Goal: Task Accomplishment & Management: Manage account settings

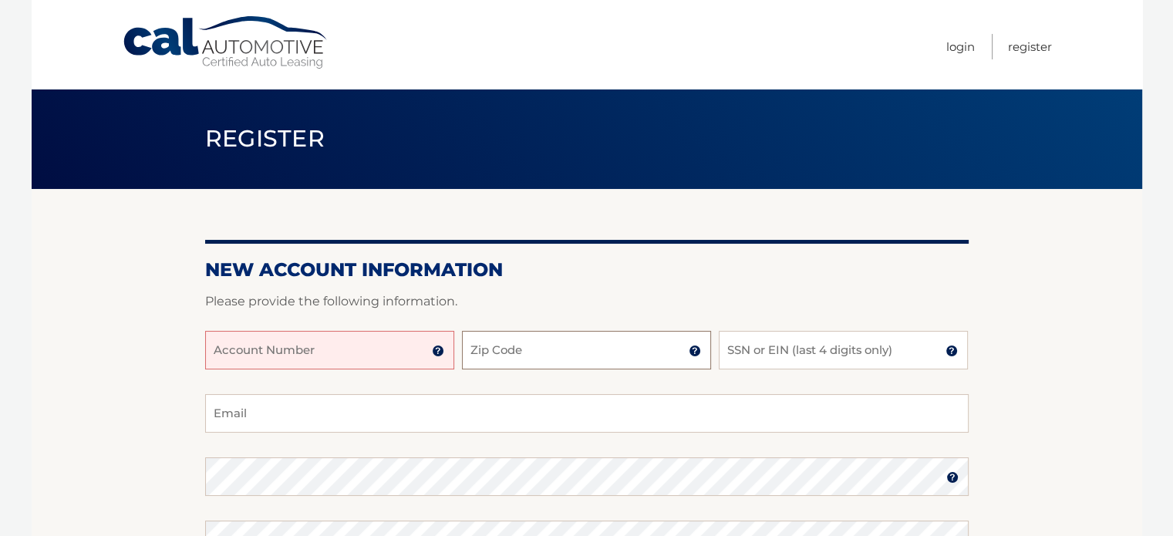
click at [539, 363] on input "Zip Code" at bounding box center [586, 350] width 249 height 39
click at [315, 356] on input "Account Number" at bounding box center [329, 350] width 249 height 39
type input "44456020673"
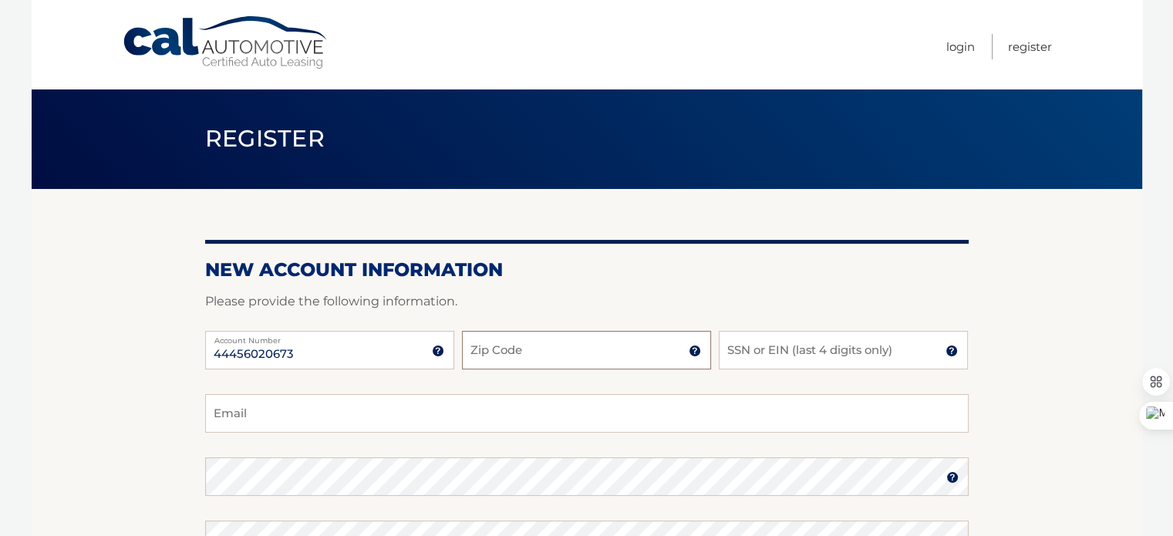
click at [574, 350] on input "Zip Code" at bounding box center [586, 350] width 249 height 39
type input "33187"
click at [811, 351] on input "SSN or EIN (last 4 digits only)" at bounding box center [843, 350] width 249 height 39
type input "5301"
click at [279, 413] on input "Email" at bounding box center [586, 413] width 763 height 39
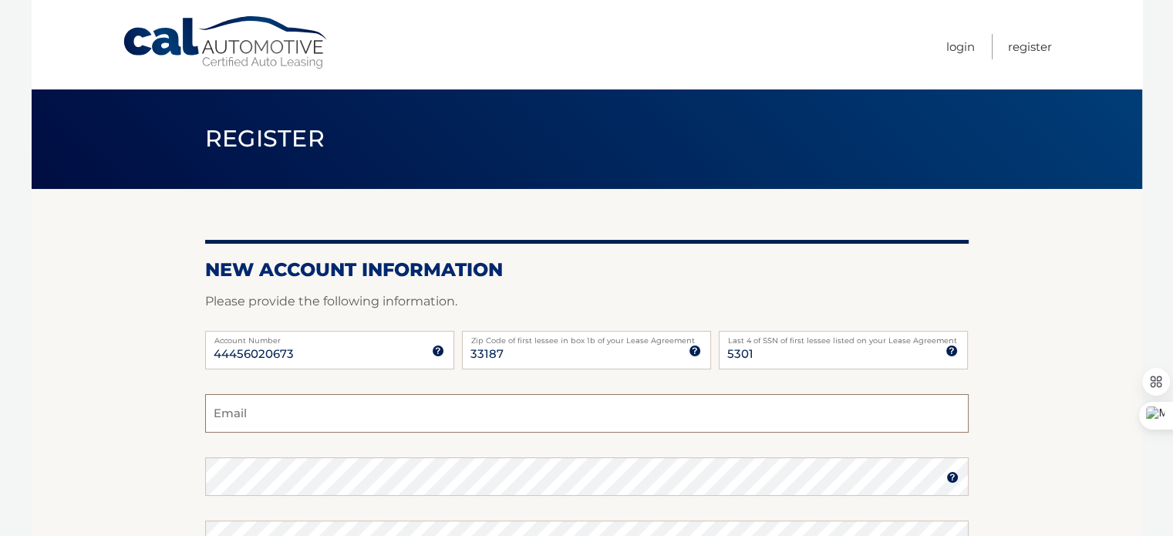
type input "aacevedo9357@gmail.com"
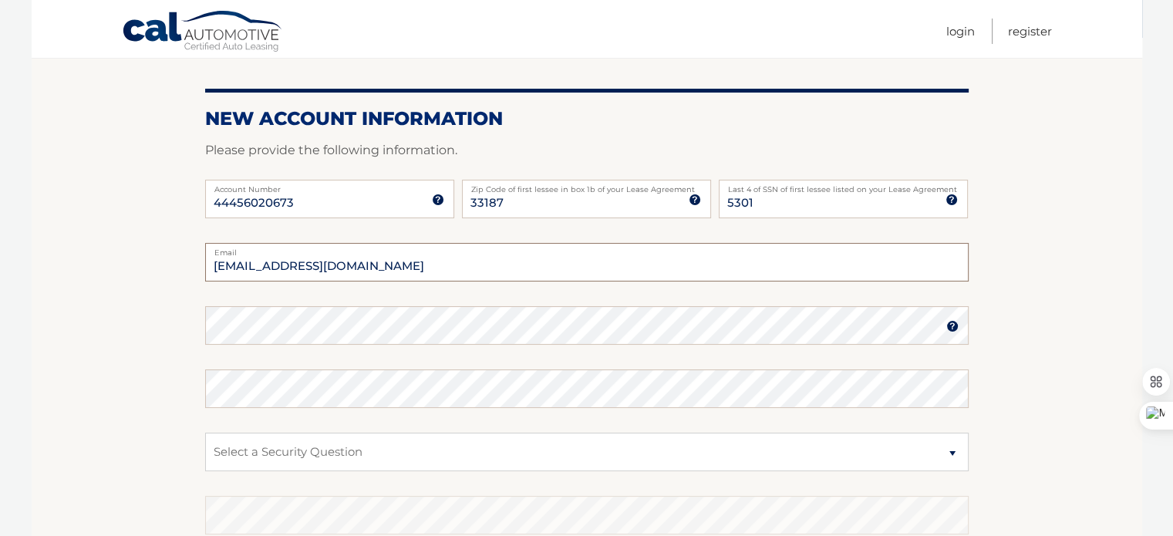
scroll to position [154, 0]
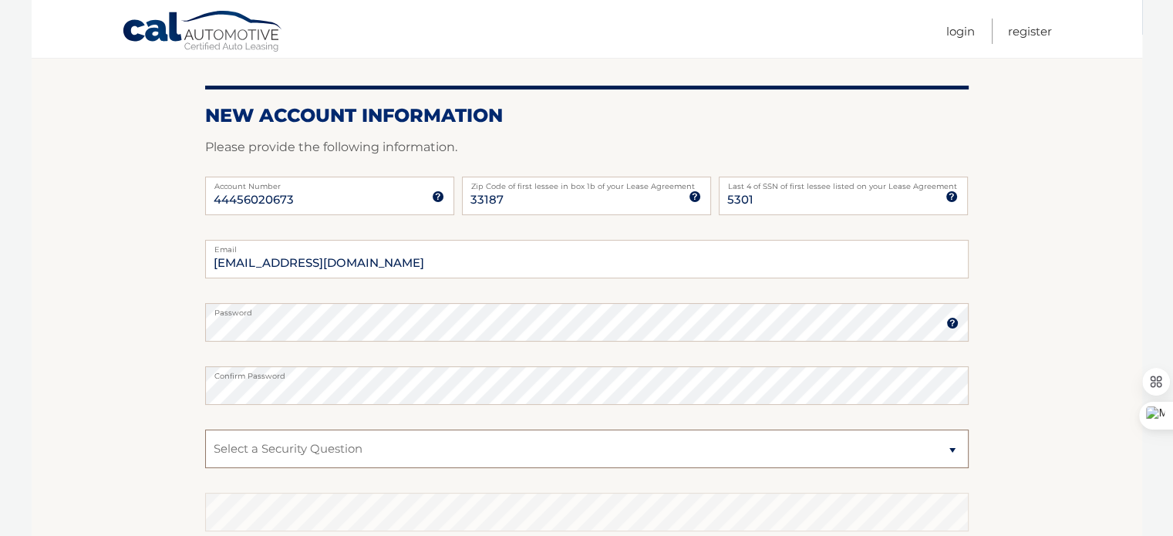
click at [330, 447] on select "Select a Security Question What was the name of your elementary school? What is…" at bounding box center [586, 449] width 763 height 39
select select "5"
click at [205, 430] on select "Select a Security Question What was the name of your elementary school? What is…" at bounding box center [586, 449] width 763 height 39
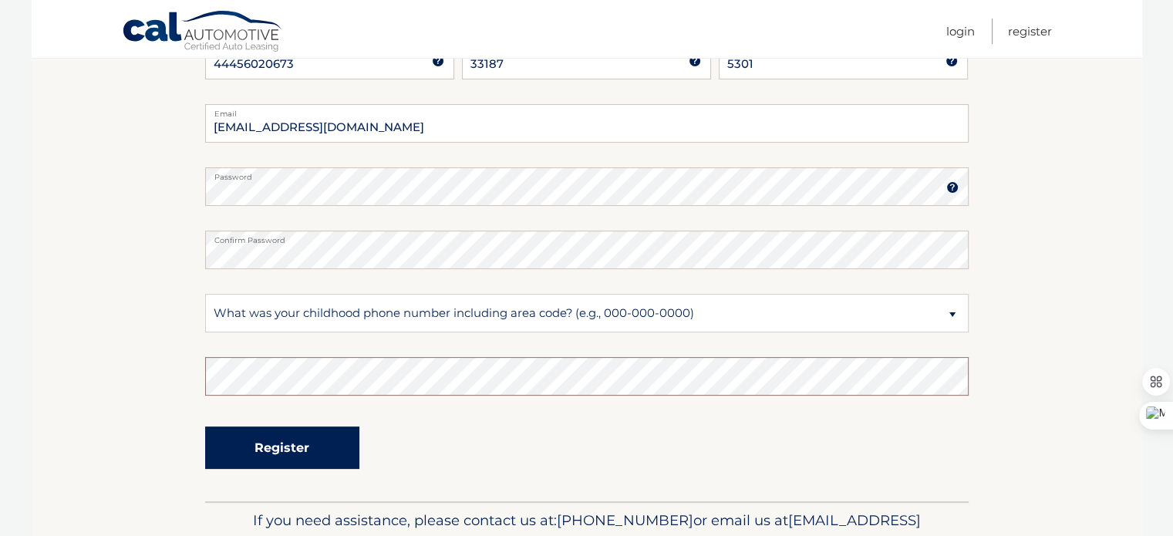
scroll to position [308, 0]
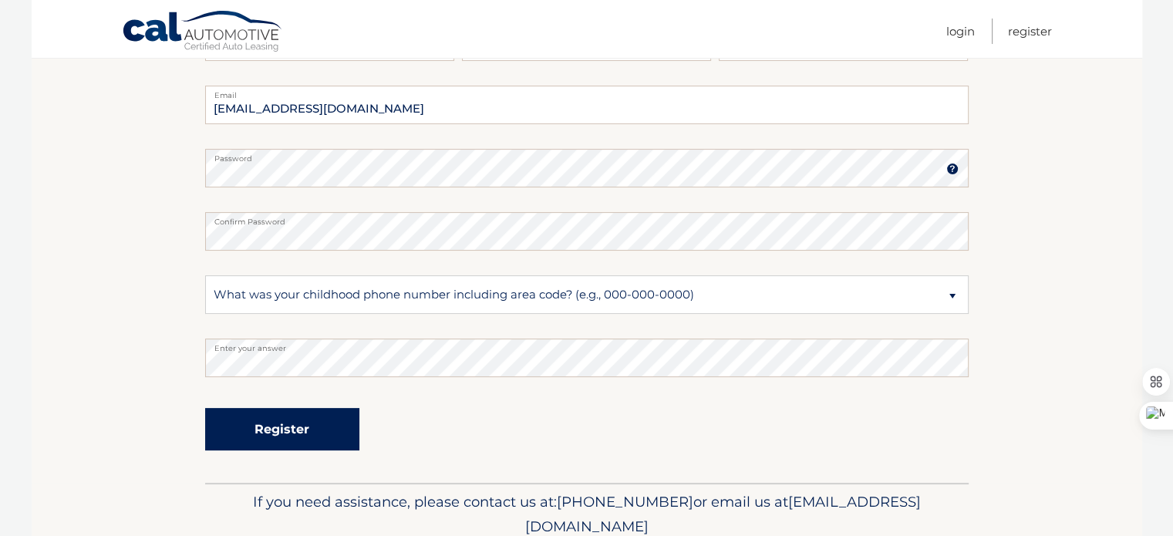
click at [293, 431] on button "Register" at bounding box center [282, 429] width 154 height 42
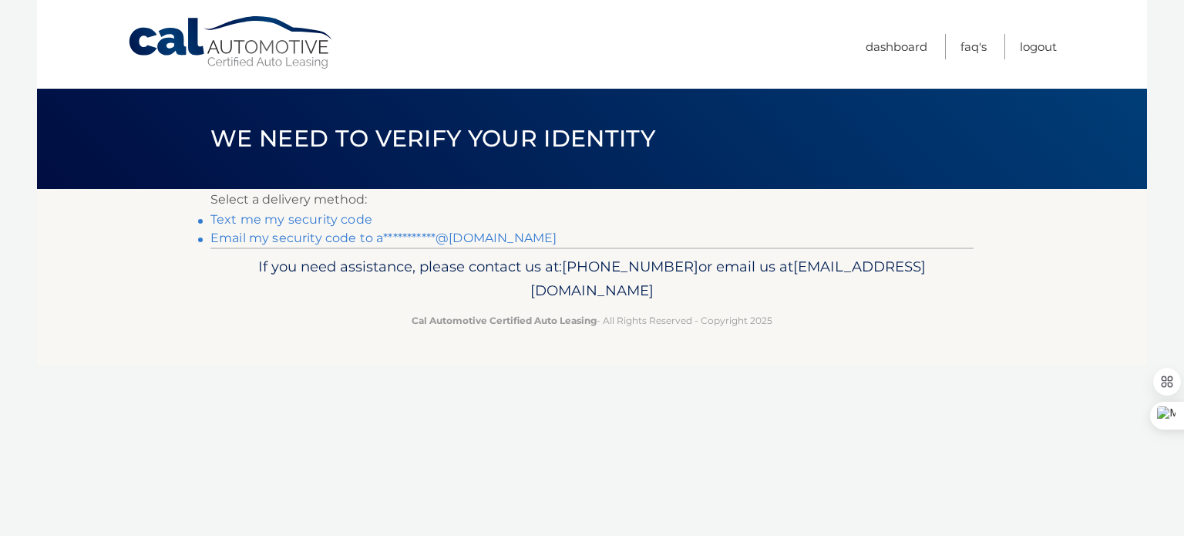
click at [305, 238] on link "**********" at bounding box center [384, 238] width 346 height 15
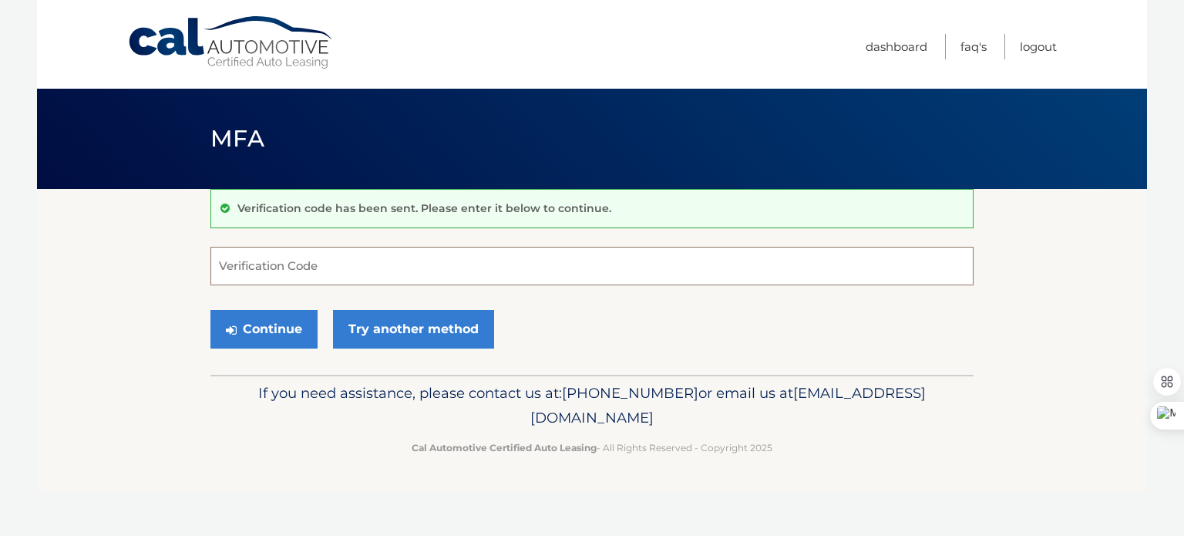
click at [320, 276] on input "Verification Code" at bounding box center [592, 266] width 763 height 39
type input "971966"
click at [211, 310] on button "Continue" at bounding box center [264, 329] width 107 height 39
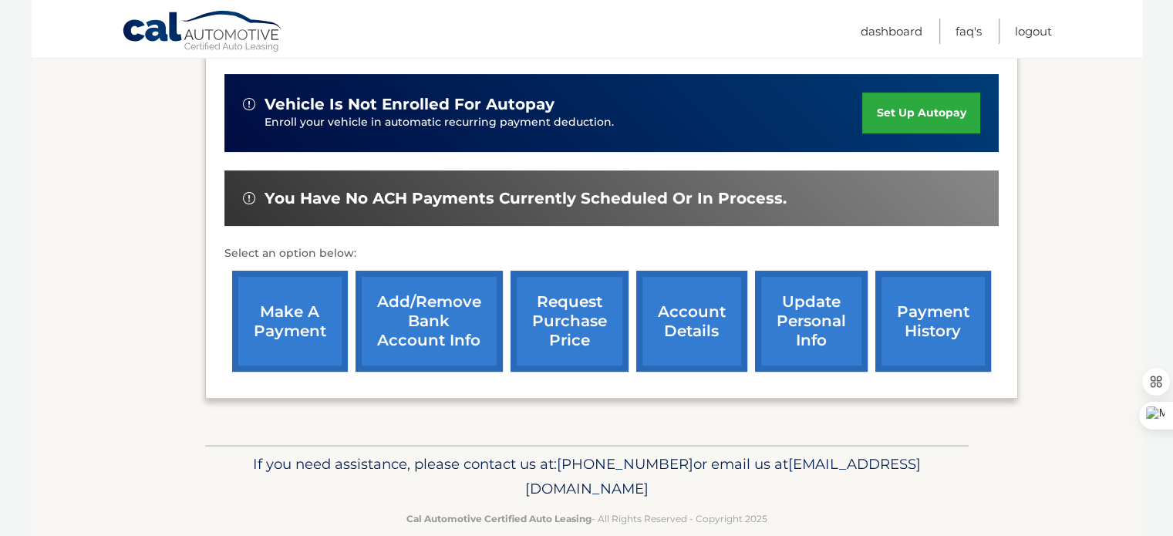
scroll to position [396, 0]
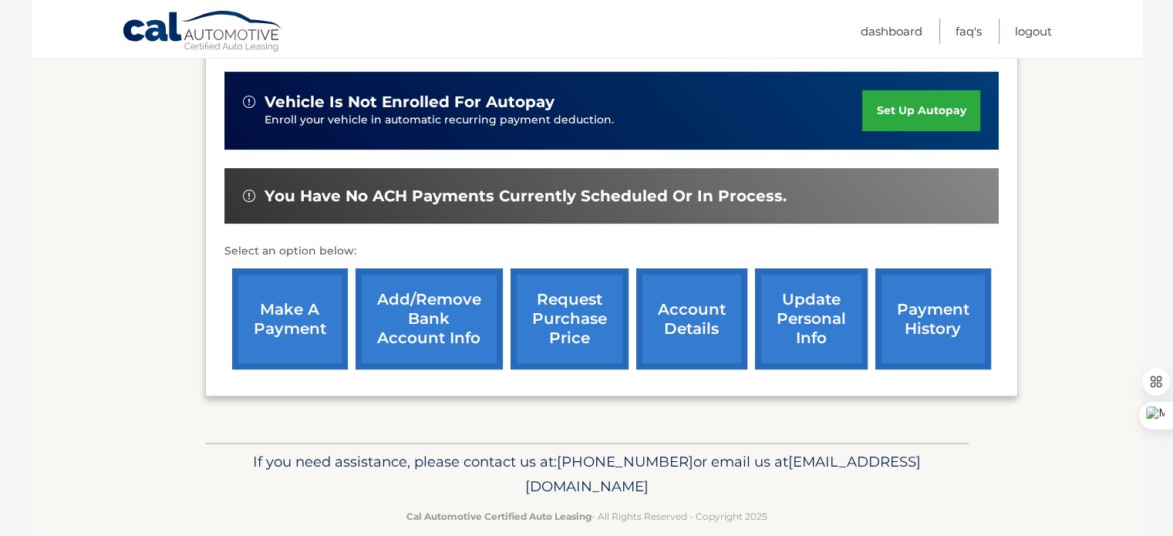
click at [297, 289] on link "make a payment" at bounding box center [290, 318] width 116 height 101
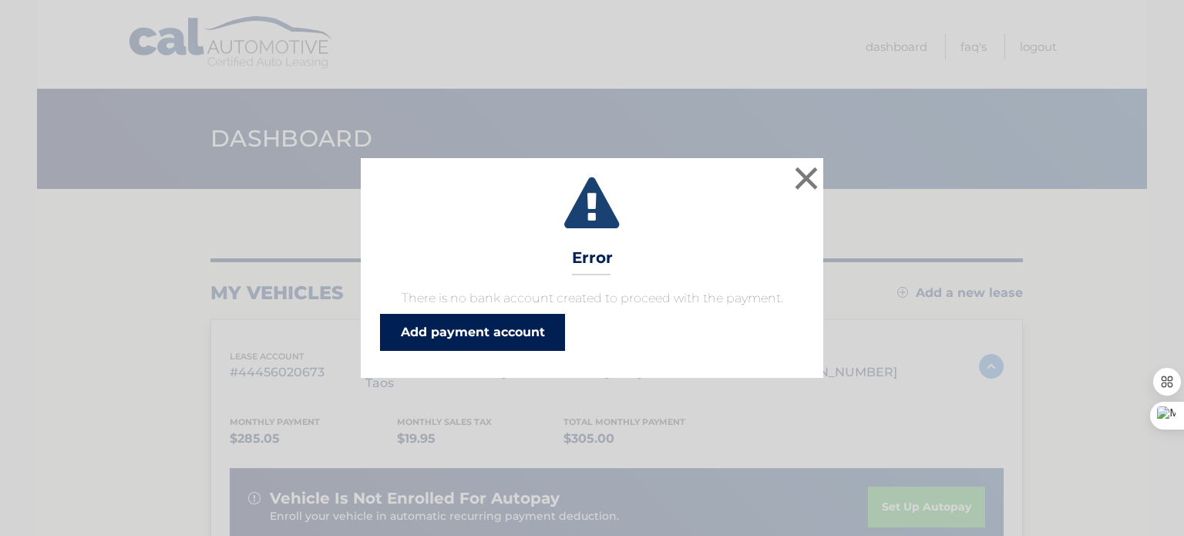
click at [491, 332] on link "Add payment account" at bounding box center [472, 332] width 185 height 37
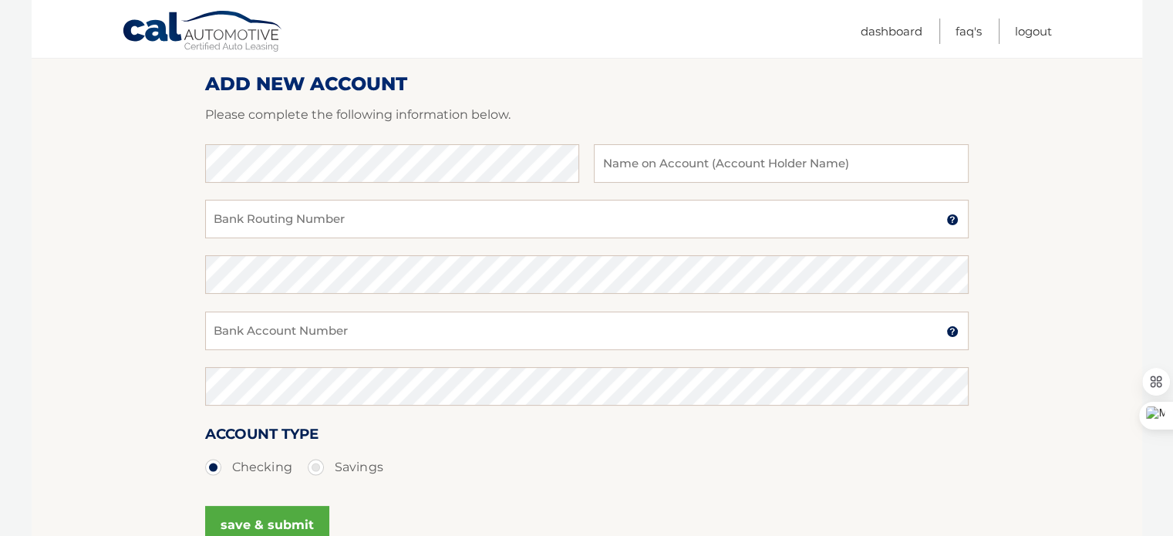
scroll to position [49, 0]
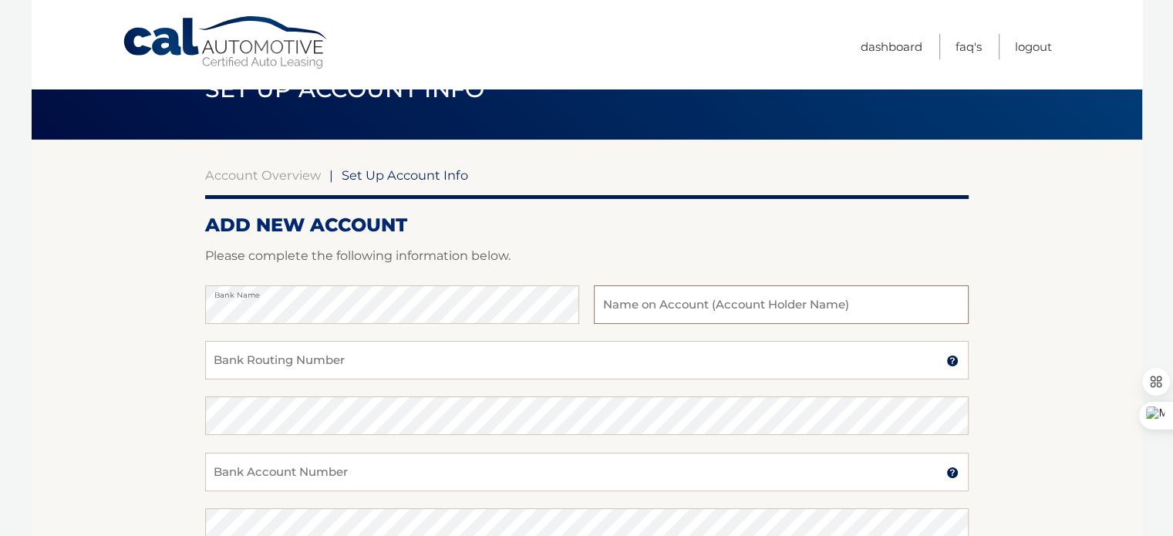
click at [740, 303] on input "text" at bounding box center [781, 304] width 374 height 39
type input "alejandro acevedo"
click at [368, 366] on input "Bank Routing Number" at bounding box center [586, 360] width 763 height 39
type input "063100277"
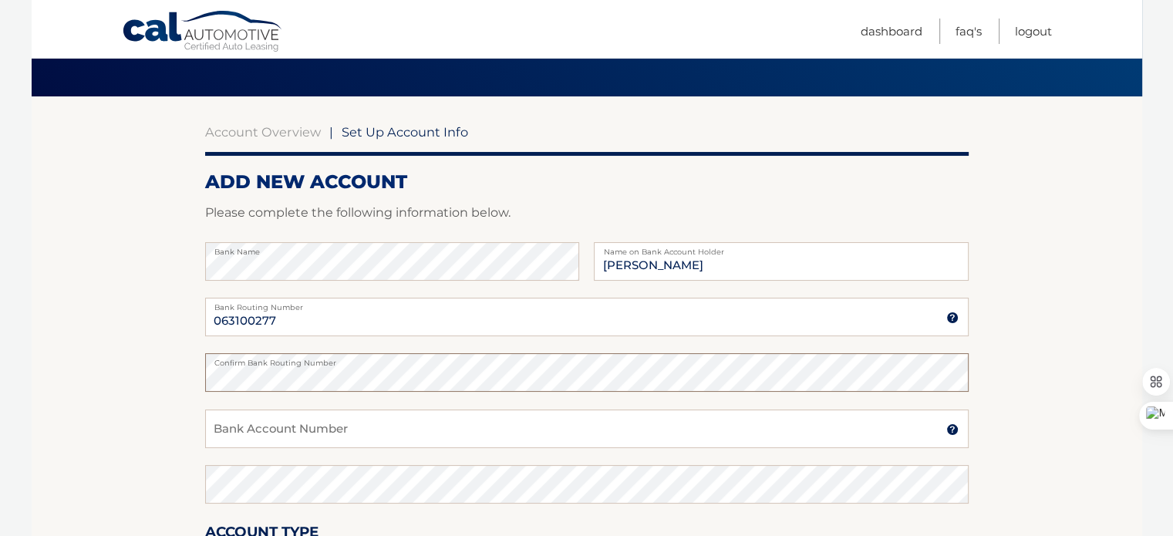
scroll to position [126, 0]
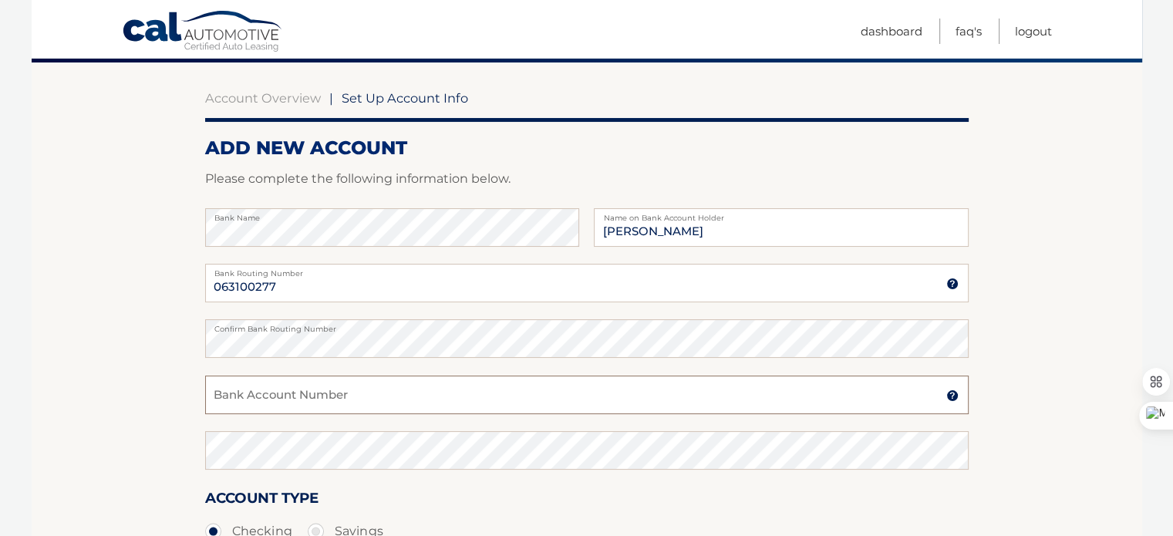
click at [346, 399] on input "Bank Account Number" at bounding box center [586, 395] width 763 height 39
type input "898124347877"
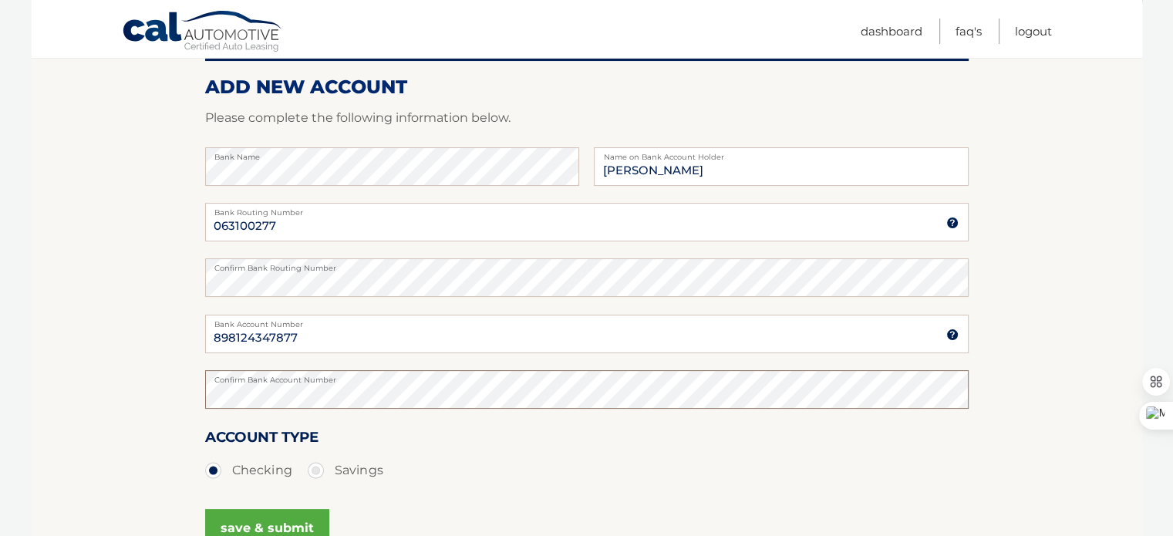
scroll to position [281, 0]
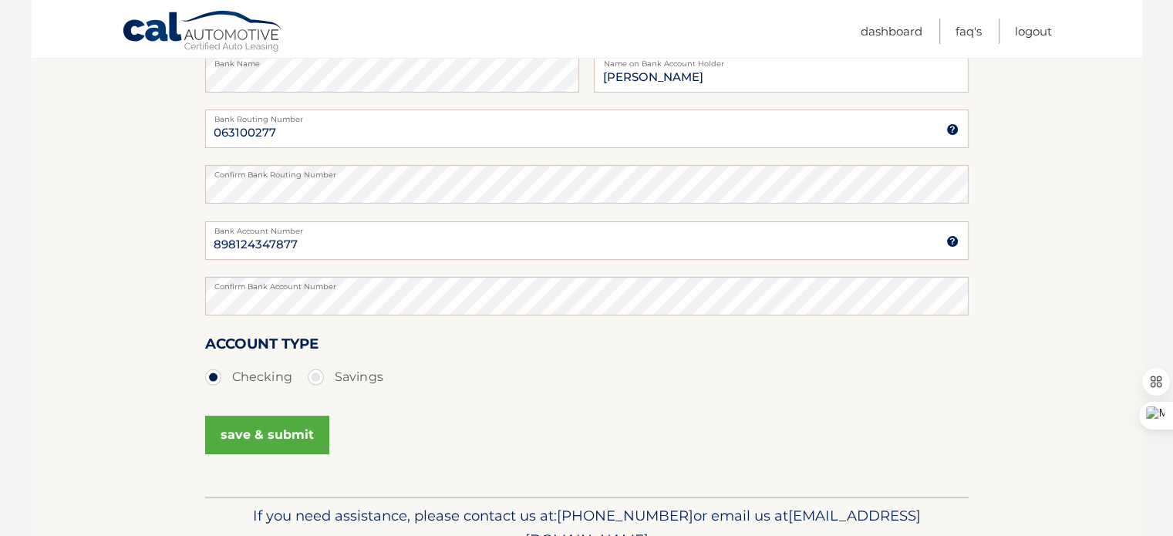
drag, startPoint x: 278, startPoint y: 431, endPoint x: 297, endPoint y: 431, distance: 18.5
click at [278, 431] on button "save & submit" at bounding box center [267, 435] width 124 height 39
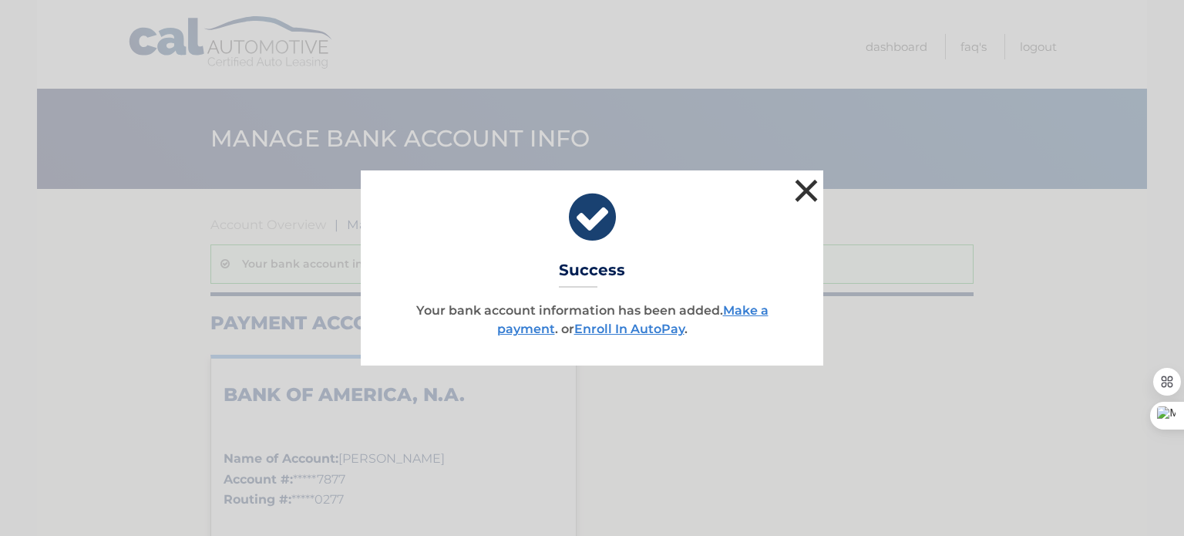
click at [807, 190] on button "×" at bounding box center [806, 190] width 31 height 31
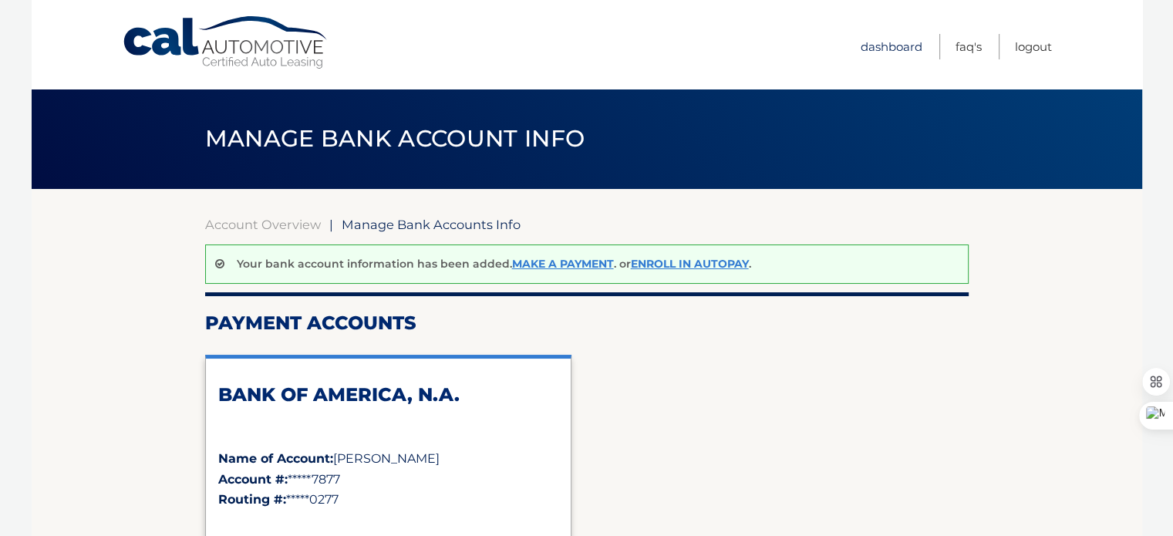
click at [896, 52] on link "Dashboard" at bounding box center [892, 46] width 62 height 25
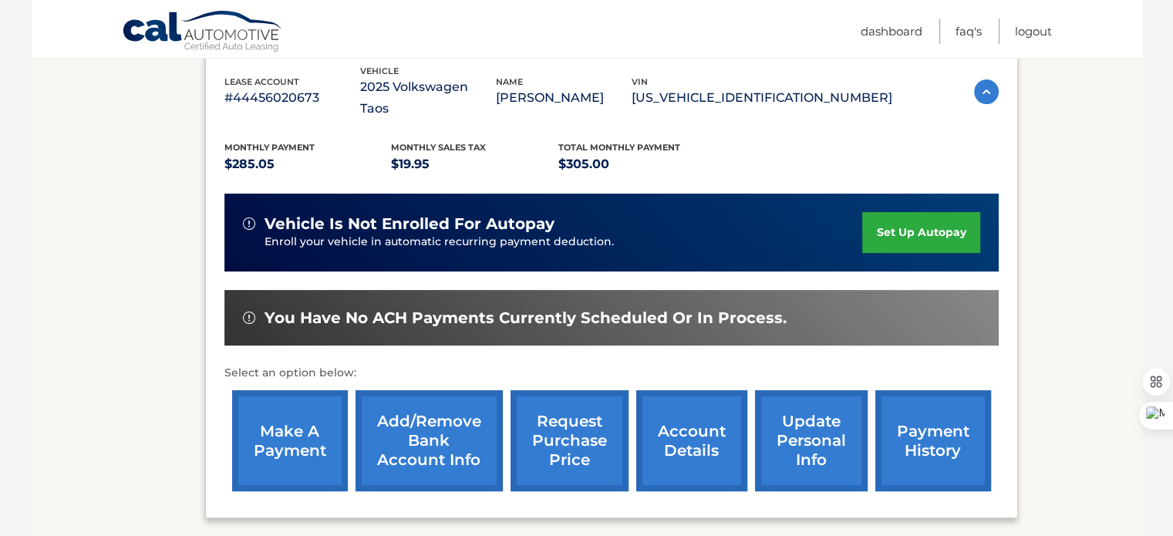
scroll to position [308, 0]
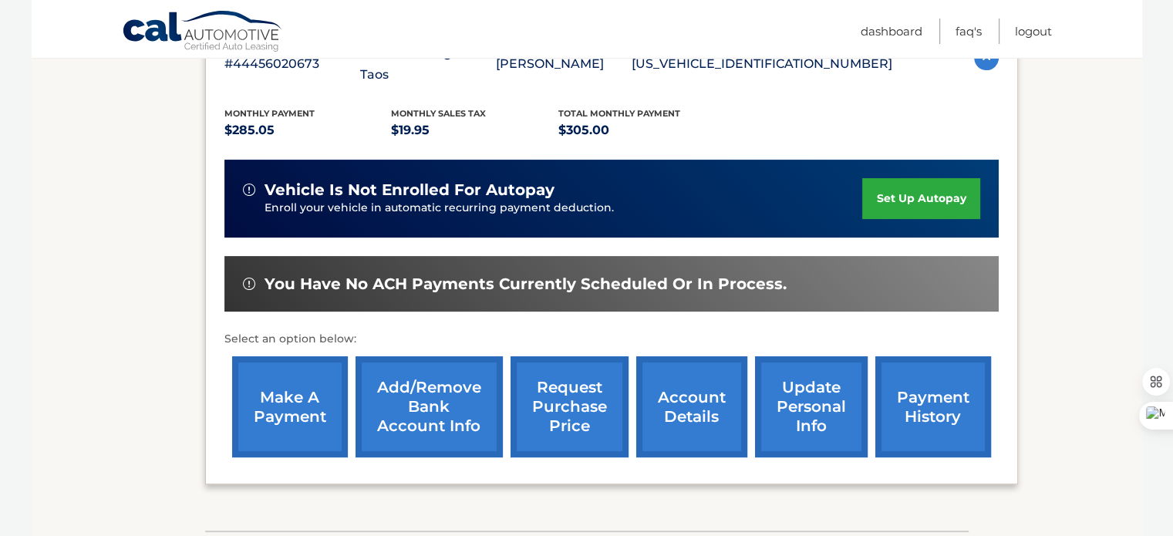
click at [924, 381] on link "payment history" at bounding box center [933, 406] width 116 height 101
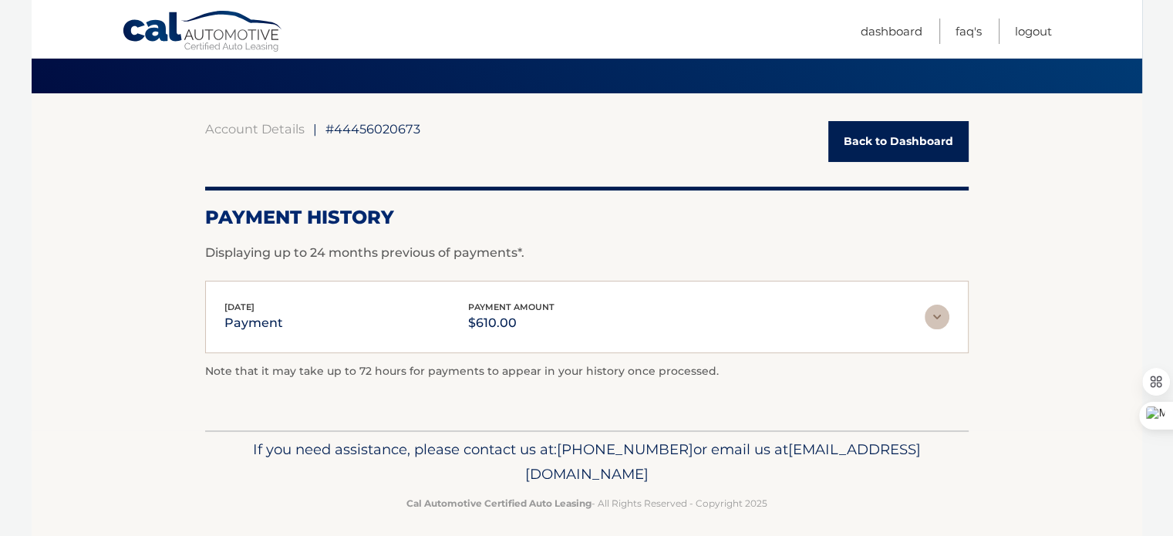
scroll to position [106, 0]
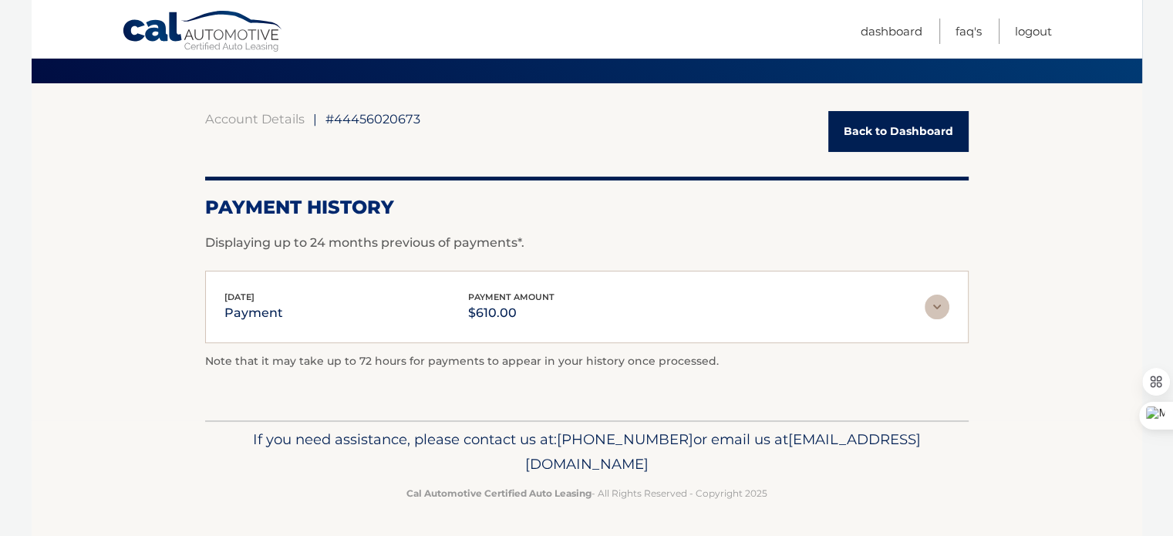
click at [935, 308] on img at bounding box center [937, 307] width 25 height 25
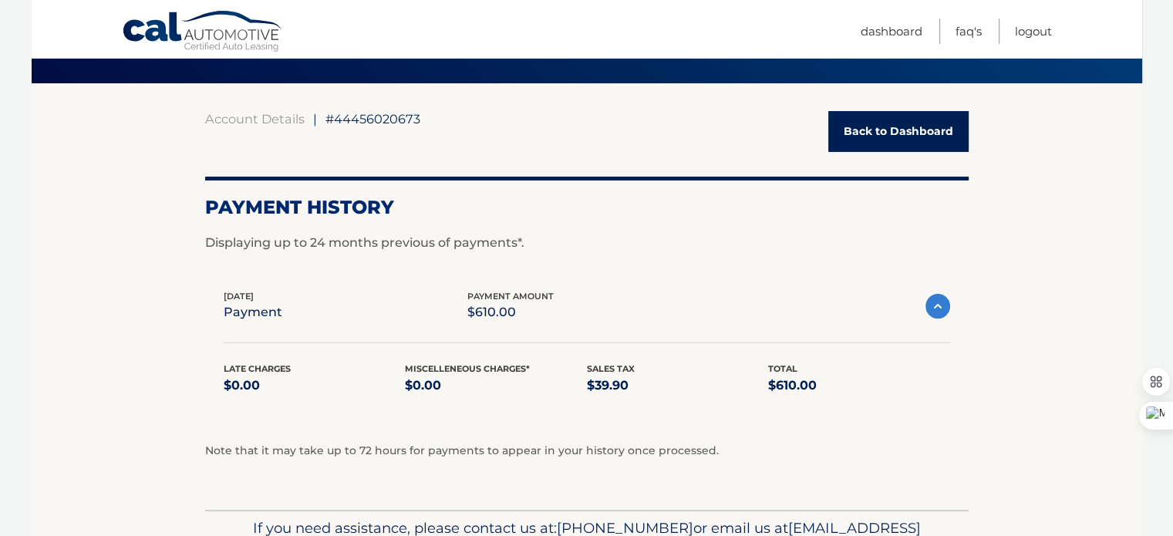
click at [935, 308] on img at bounding box center [937, 306] width 25 height 25
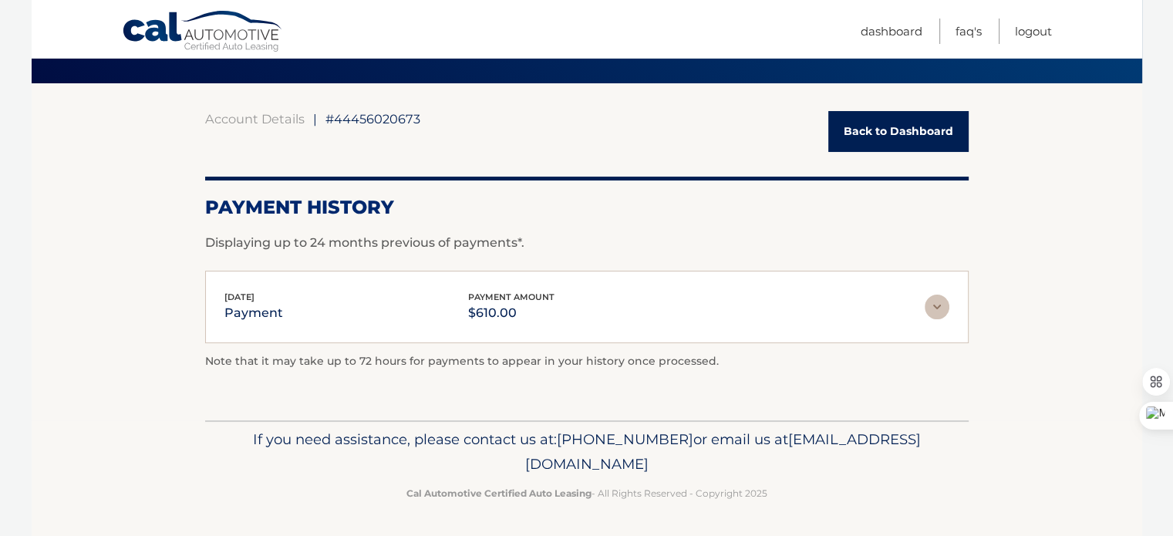
click at [895, 135] on link "Back to Dashboard" at bounding box center [898, 131] width 140 height 41
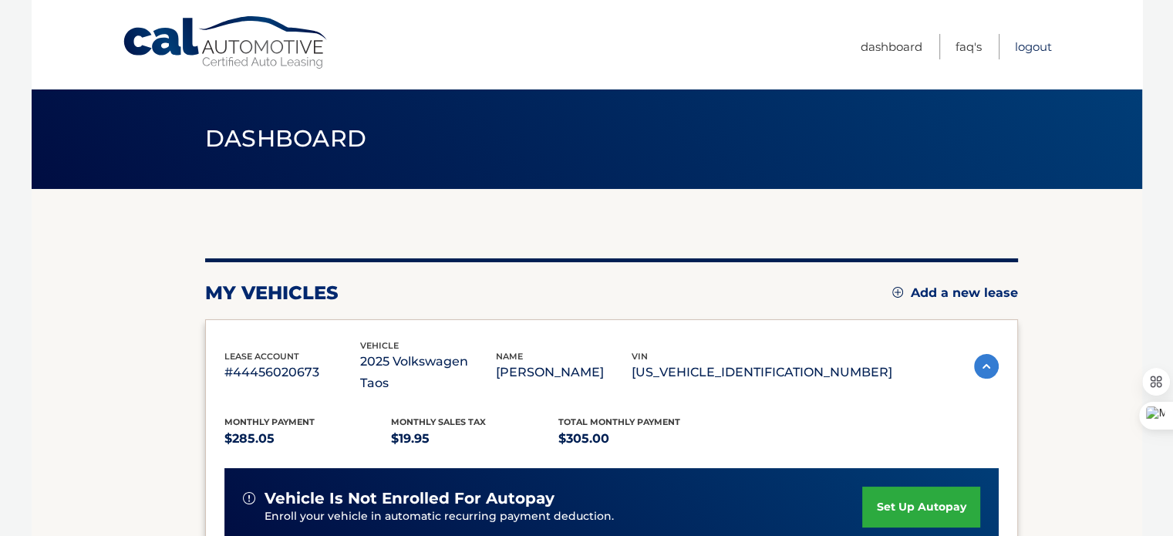
click at [1032, 41] on link "Logout" at bounding box center [1033, 46] width 37 height 25
